Goal: Obtain resource: Download file/media

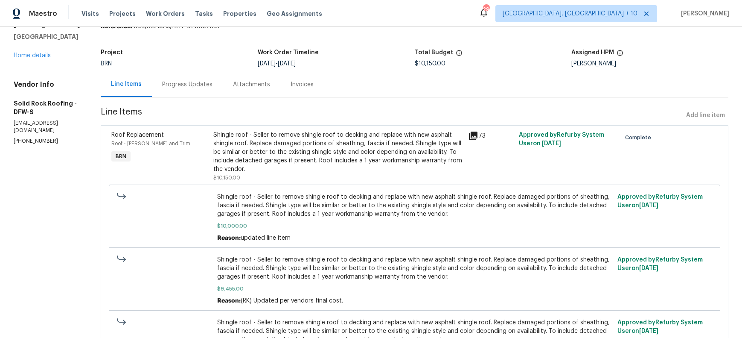
scroll to position [44, 0]
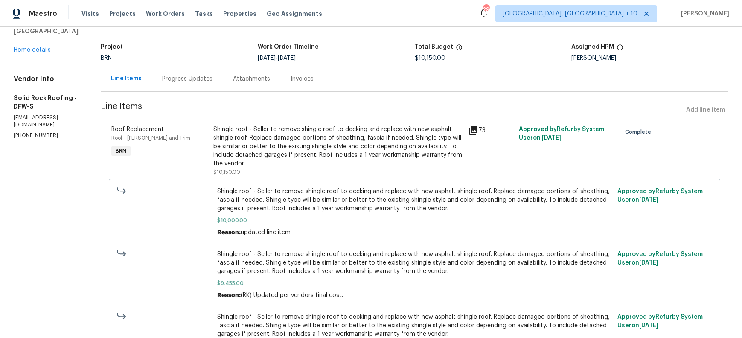
click at [478, 134] on icon at bounding box center [473, 130] width 9 height 9
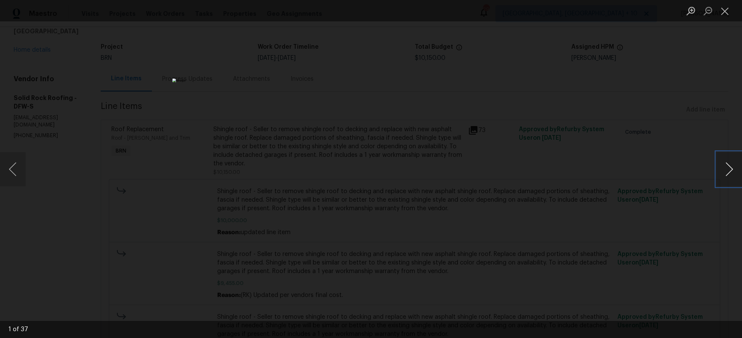
click at [731, 169] on button "Next image" at bounding box center [730, 169] width 26 height 34
click at [730, 169] on button "Next image" at bounding box center [730, 169] width 26 height 34
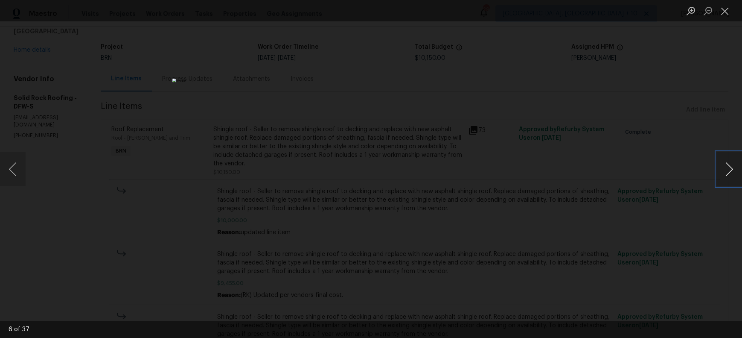
click at [730, 169] on button "Next image" at bounding box center [730, 169] width 26 height 34
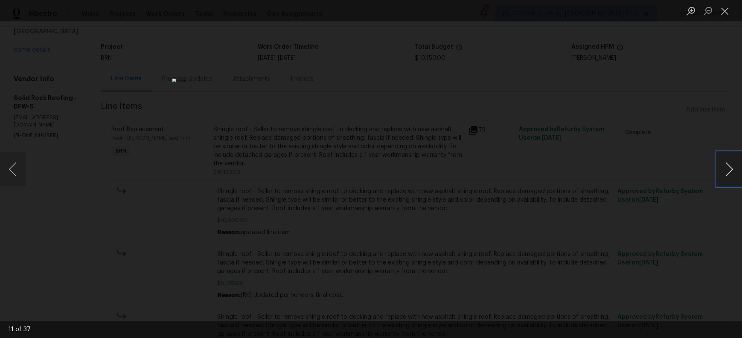
click at [730, 169] on button "Next image" at bounding box center [730, 169] width 26 height 34
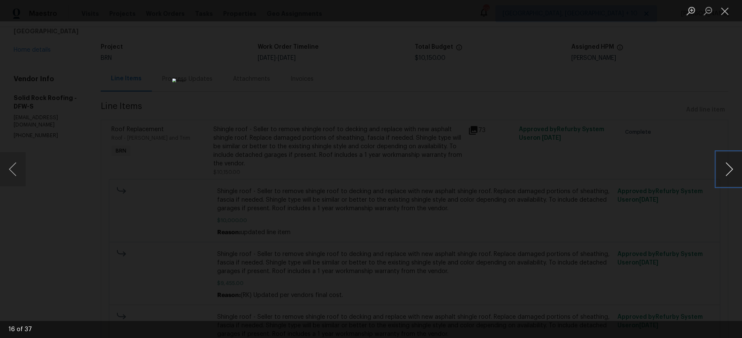
click at [730, 169] on button "Next image" at bounding box center [730, 169] width 26 height 34
click at [728, 164] on button "Next image" at bounding box center [730, 169] width 26 height 34
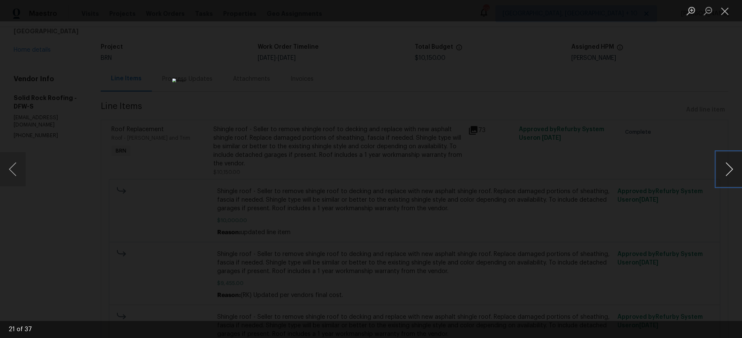
click at [728, 164] on button "Next image" at bounding box center [730, 169] width 26 height 34
click at [728, 165] on button "Next image" at bounding box center [730, 169] width 26 height 34
click at [727, 6] on button "Close lightbox" at bounding box center [725, 10] width 17 height 15
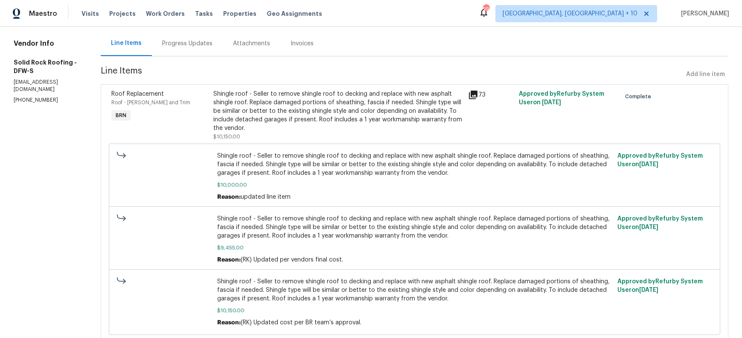
scroll to position [0, 0]
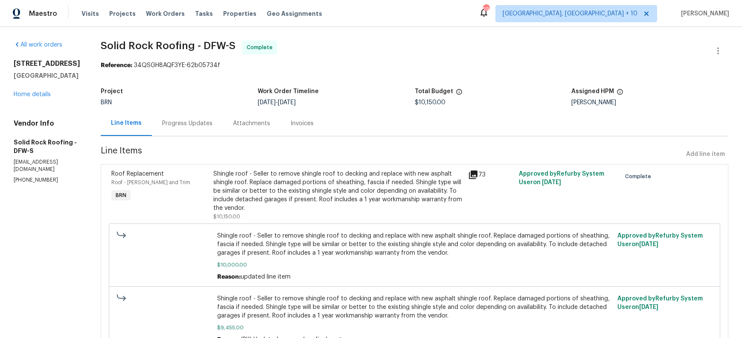
click at [314, 128] on div "Invoices" at bounding box center [302, 123] width 23 height 9
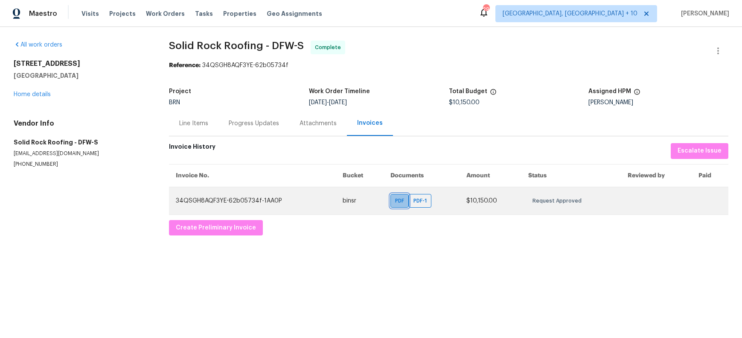
click at [395, 205] on span "PDF" at bounding box center [401, 200] width 12 height 9
click at [414, 205] on span "PDF-1" at bounding box center [422, 200] width 17 height 9
